Goal: Navigation & Orientation: Understand site structure

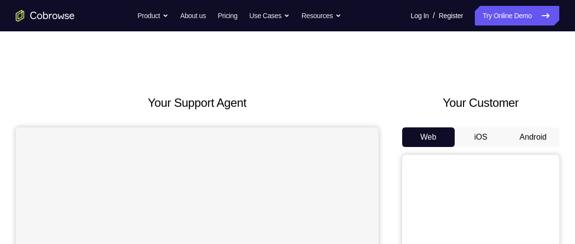
click at [511, 137] on button "Android" at bounding box center [533, 138] width 53 height 20
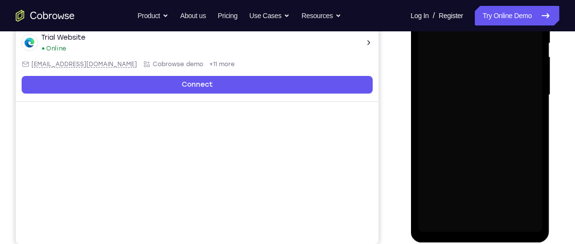
scroll to position [214, 0]
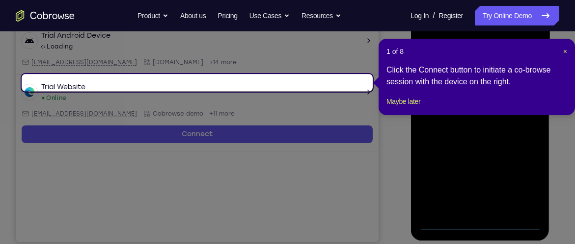
click at [482, 220] on icon at bounding box center [291, 122] width 582 height 244
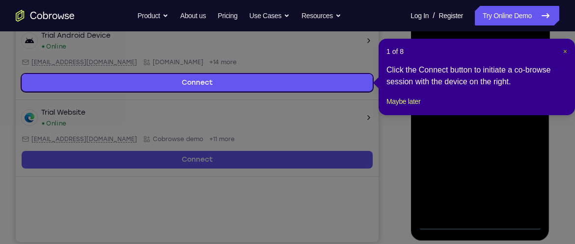
click at [564, 49] on span "×" at bounding box center [565, 52] width 4 height 8
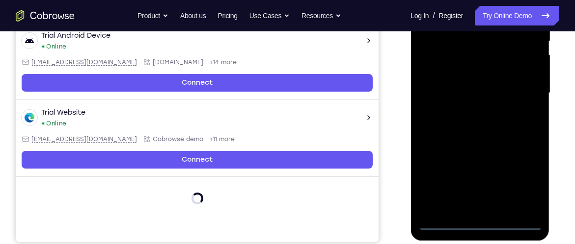
click at [474, 221] on div at bounding box center [480, 93] width 124 height 275
click at [519, 181] on div at bounding box center [480, 93] width 124 height 275
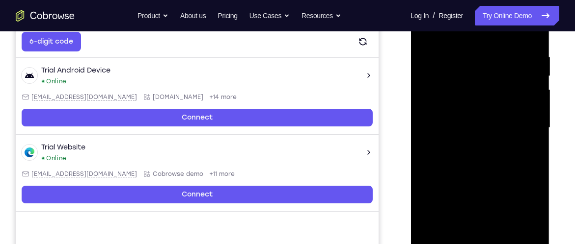
scroll to position [181, 0]
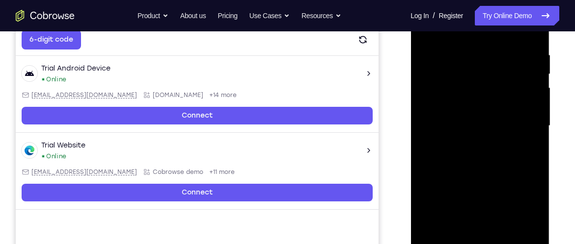
click at [526, 210] on div at bounding box center [480, 126] width 124 height 275
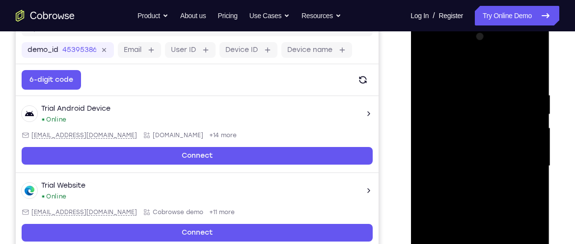
scroll to position [136, 0]
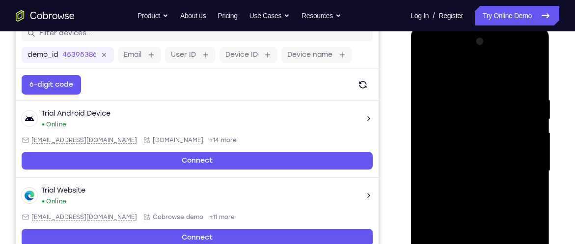
click at [453, 57] on div at bounding box center [480, 171] width 124 height 275
click at [518, 169] on div at bounding box center [480, 171] width 124 height 275
click at [469, 190] on div at bounding box center [480, 171] width 124 height 275
click at [470, 158] on div at bounding box center [480, 171] width 124 height 275
click at [448, 150] on div at bounding box center [480, 171] width 124 height 275
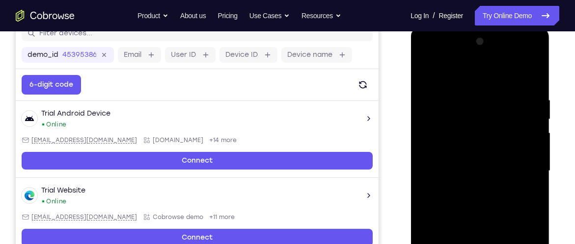
click at [449, 170] on div at bounding box center [480, 171] width 124 height 275
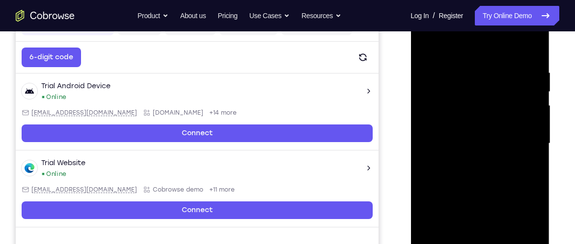
scroll to position [165, 0]
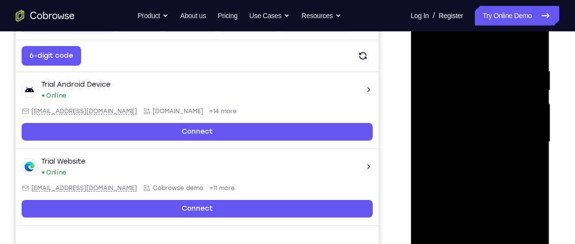
drag, startPoint x: 494, startPoint y: 50, endPoint x: 488, endPoint y: 20, distance: 30.5
click at [488, 20] on div at bounding box center [480, 142] width 124 height 275
click at [531, 56] on div at bounding box center [480, 142] width 124 height 275
click at [469, 71] on div at bounding box center [480, 142] width 124 height 275
click at [519, 108] on div at bounding box center [480, 142] width 124 height 275
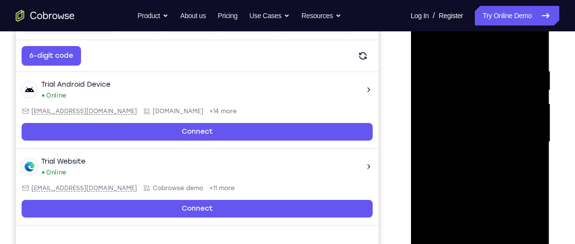
click at [519, 108] on div at bounding box center [480, 142] width 124 height 275
click at [523, 112] on div at bounding box center [480, 142] width 124 height 275
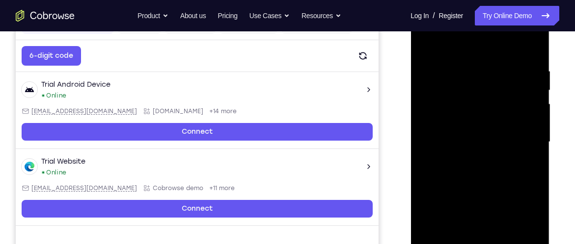
click at [522, 114] on div at bounding box center [480, 142] width 124 height 275
click at [520, 114] on div at bounding box center [480, 142] width 124 height 275
click at [529, 104] on div at bounding box center [480, 142] width 124 height 275
click at [523, 104] on div at bounding box center [480, 142] width 124 height 275
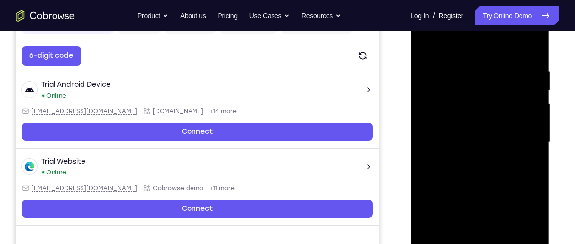
click at [523, 104] on div at bounding box center [480, 142] width 124 height 275
click at [528, 50] on div at bounding box center [480, 142] width 124 height 275
drag, startPoint x: 503, startPoint y: 72, endPoint x: 461, endPoint y: 69, distance: 42.4
click at [461, 69] on div at bounding box center [480, 142] width 124 height 275
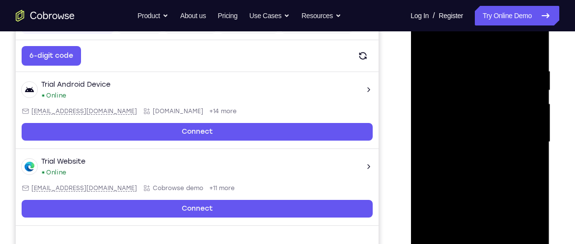
drag, startPoint x: 501, startPoint y: 71, endPoint x: 471, endPoint y: 74, distance: 30.1
click at [471, 74] on div at bounding box center [480, 142] width 124 height 275
click at [510, 72] on div at bounding box center [480, 142] width 124 height 275
click at [523, 111] on div at bounding box center [480, 142] width 124 height 275
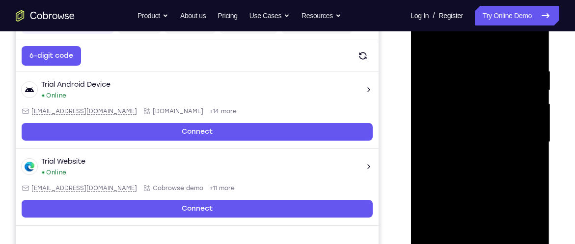
click at [523, 108] on div at bounding box center [480, 142] width 124 height 275
drag, startPoint x: 523, startPoint y: 108, endPoint x: 460, endPoint y: 105, distance: 62.4
click at [462, 105] on div at bounding box center [480, 142] width 124 height 275
drag, startPoint x: 521, startPoint y: 76, endPoint x: 465, endPoint y: 83, distance: 57.0
click at [467, 83] on div at bounding box center [480, 142] width 124 height 275
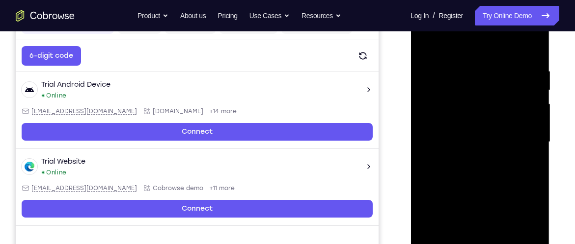
click at [536, 48] on div at bounding box center [480, 142] width 124 height 275
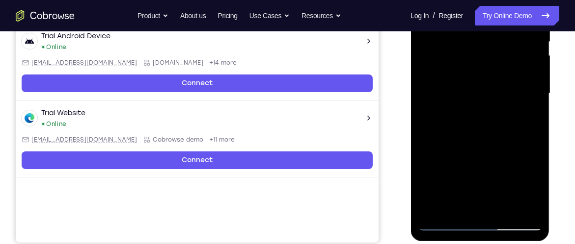
scroll to position [213, 0]
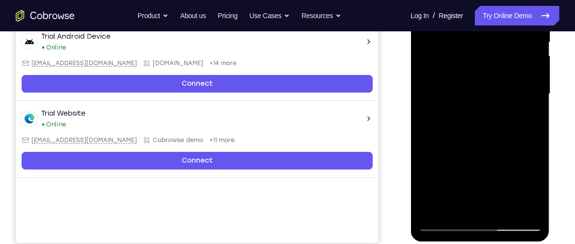
click at [503, 205] on div at bounding box center [480, 94] width 124 height 275
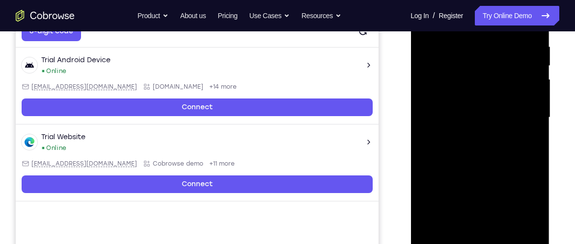
scroll to position [188, 0]
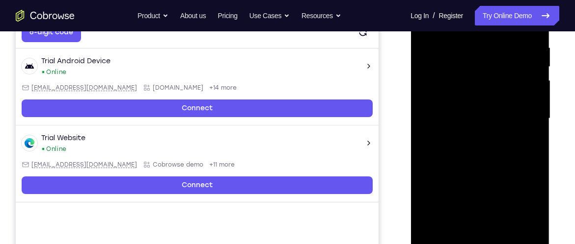
click at [488, 169] on div at bounding box center [480, 118] width 124 height 275
